Goal: Task Accomplishment & Management: Manage account settings

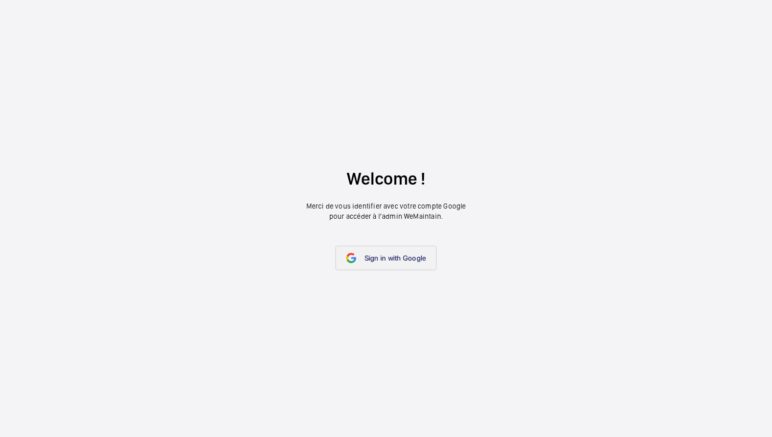
click at [396, 257] on span "Sign in with Google" at bounding box center [395, 258] width 62 height 8
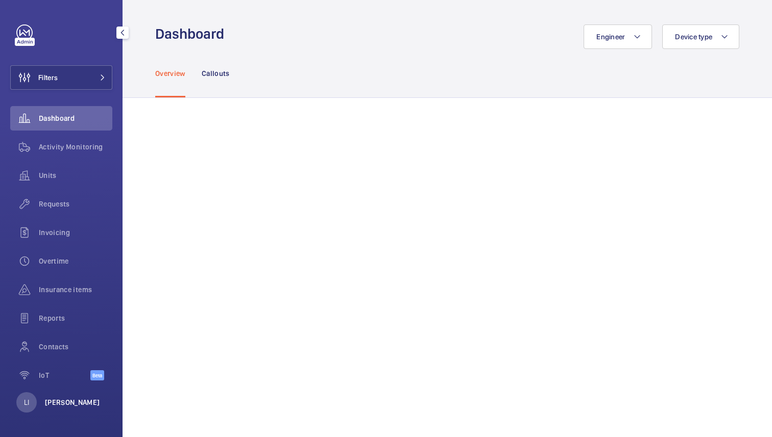
click at [75, 399] on p "[PERSON_NAME]" at bounding box center [72, 403] width 55 height 10
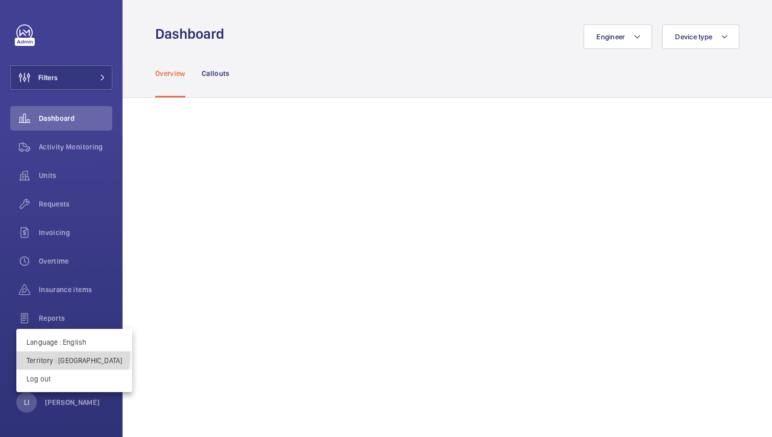
click at [72, 356] on p "Territory : Singapour" at bounding box center [74, 361] width 95 height 10
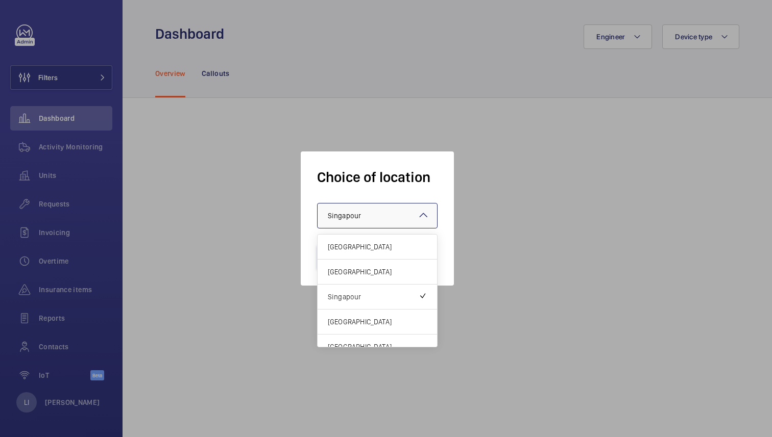
click at [380, 217] on div "× Singapour" at bounding box center [357, 216] width 59 height 10
click at [356, 320] on span "[GEOGRAPHIC_DATA]" at bounding box center [377, 322] width 99 height 10
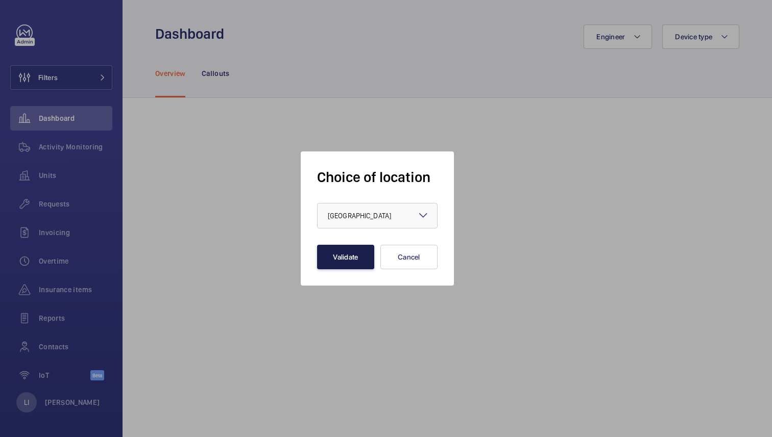
click at [347, 261] on button "Validate" at bounding box center [345, 257] width 57 height 24
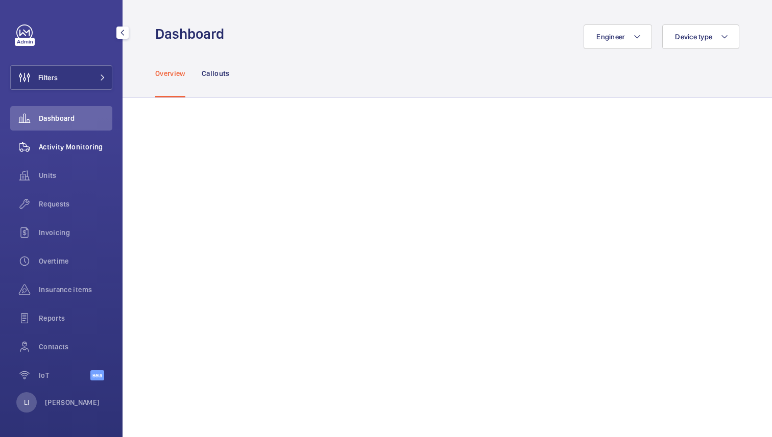
click at [84, 146] on span "Activity Monitoring" at bounding box center [75, 147] width 73 height 10
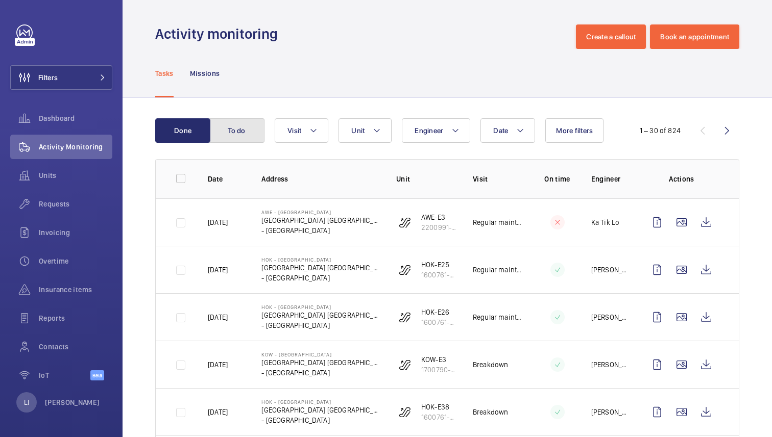
click at [243, 131] on button "To do" at bounding box center [236, 130] width 55 height 24
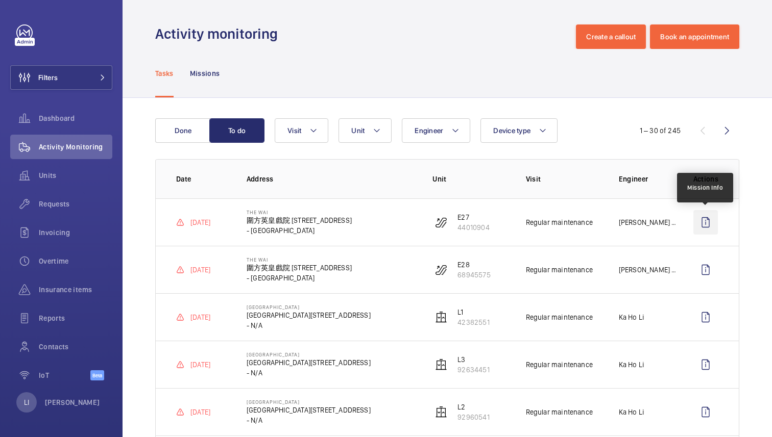
click at [702, 228] on wm-front-icon-button at bounding box center [705, 222] width 24 height 24
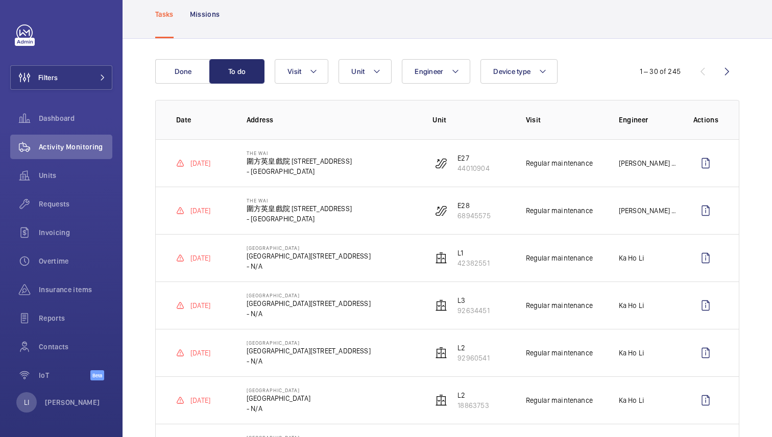
scroll to position [62, 0]
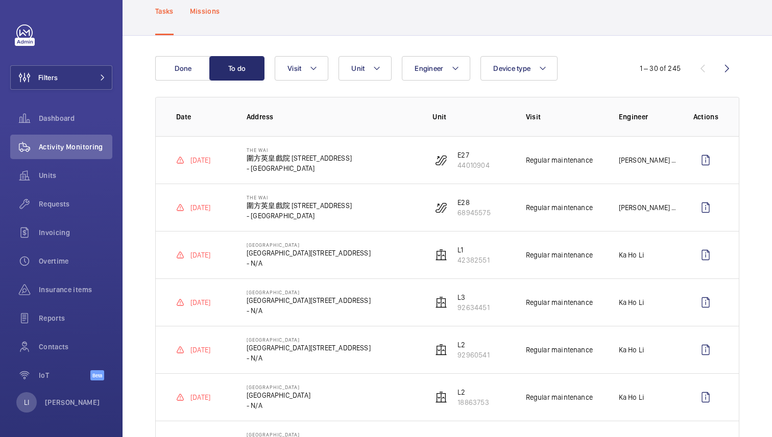
click at [210, 10] on p "Missions" at bounding box center [205, 11] width 30 height 10
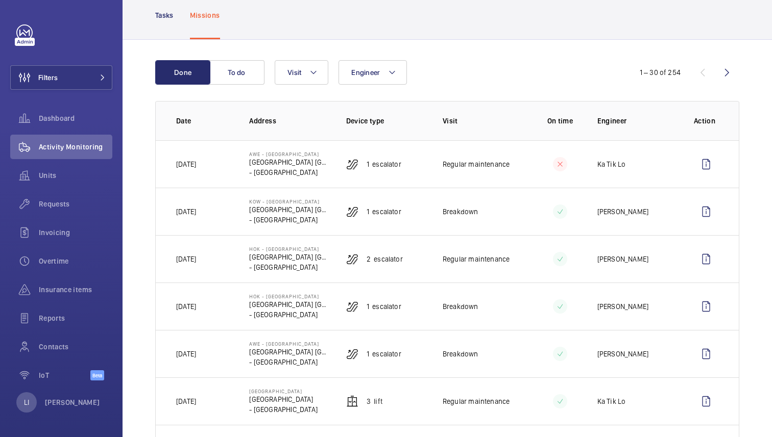
scroll to position [60, 0]
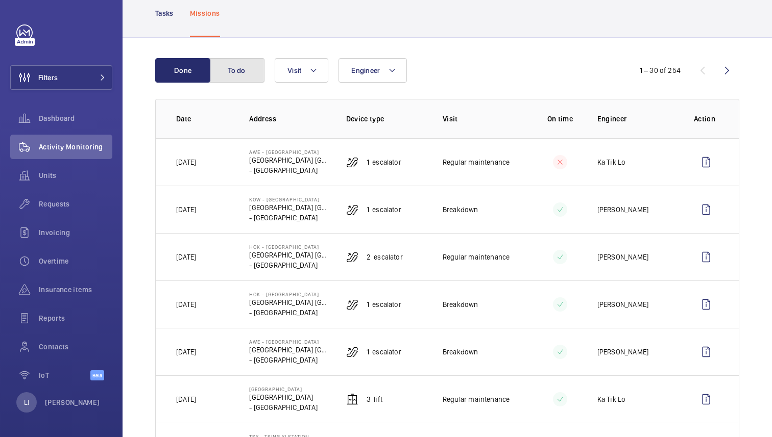
click at [240, 66] on button "To do" at bounding box center [236, 70] width 55 height 24
